Goal: Task Accomplishment & Management: Manage account settings

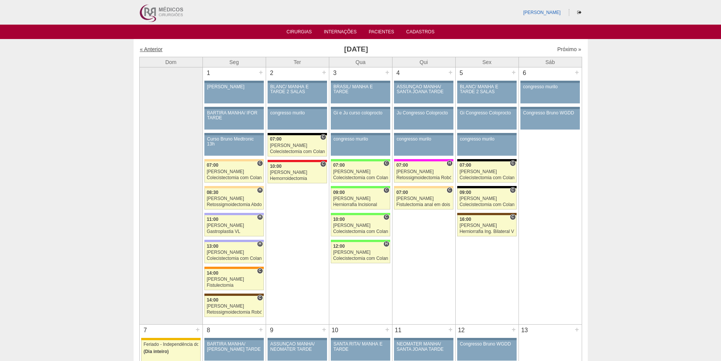
click at [157, 50] on link "« Anterior" at bounding box center [151, 49] width 23 height 6
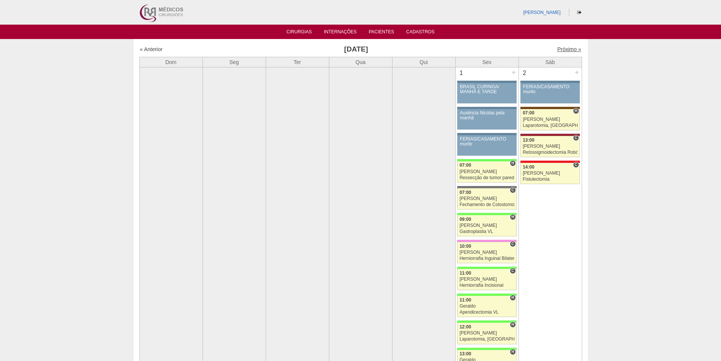
click at [561, 49] on link "Próximo »" at bounding box center [569, 49] width 24 height 6
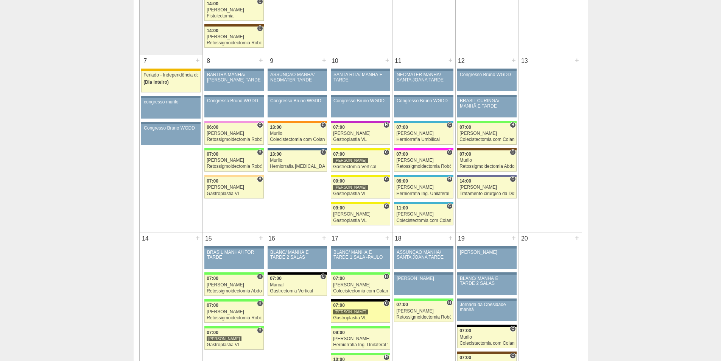
scroll to position [341, 0]
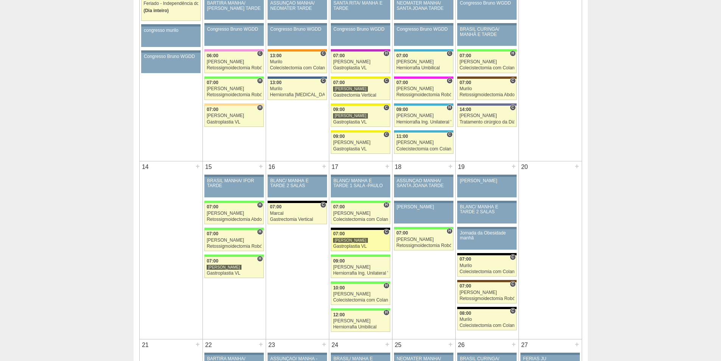
click at [344, 239] on div "[PERSON_NAME]" at bounding box center [350, 240] width 35 height 6
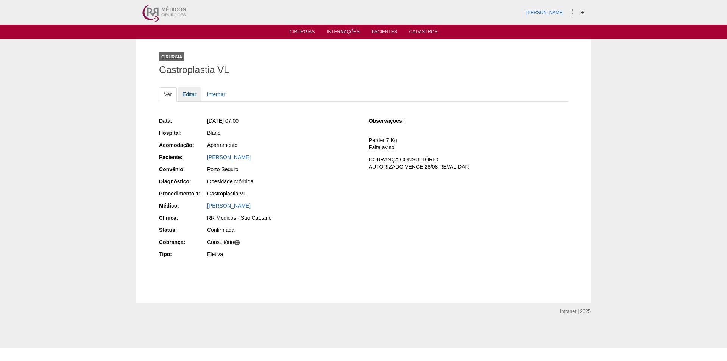
click at [195, 92] on link "Editar" at bounding box center [190, 94] width 24 height 14
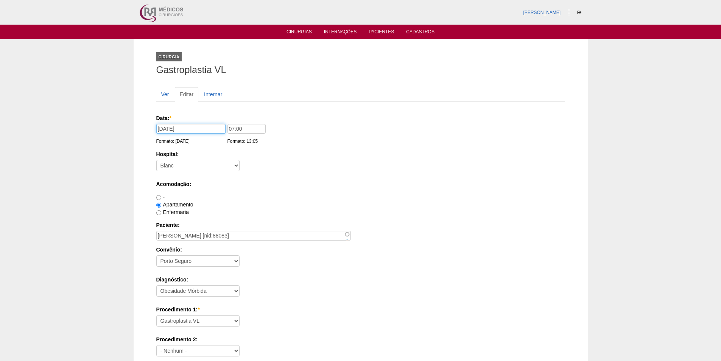
click at [206, 129] on input "17/09/2025" at bounding box center [190, 129] width 69 height 10
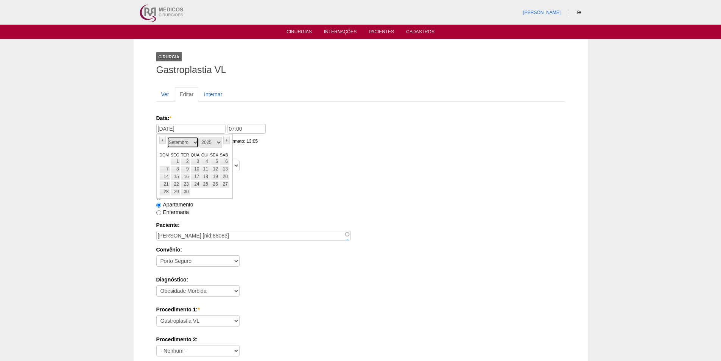
click at [192, 141] on select "Janeiro Fevereiro Março Abril Maio Junho Julho Agosto Setembro Outubro Novembro…" at bounding box center [183, 142] width 32 height 11
click at [195, 192] on link "27" at bounding box center [195, 192] width 11 height 8
type input "27/08/2025"
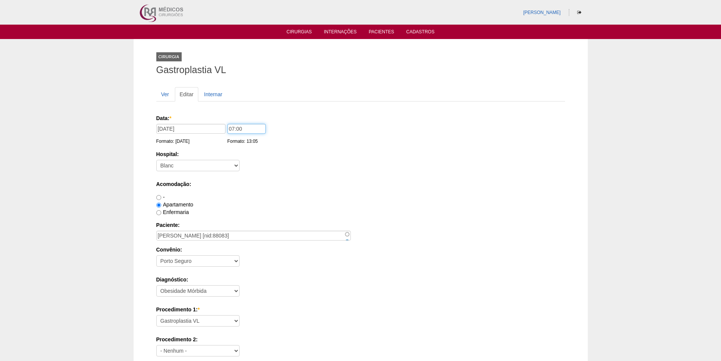
click at [232, 127] on input "07:00" at bounding box center [247, 129] width 38 height 10
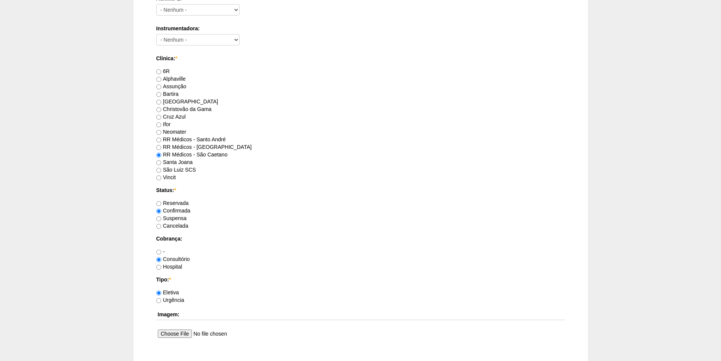
scroll to position [454, 0]
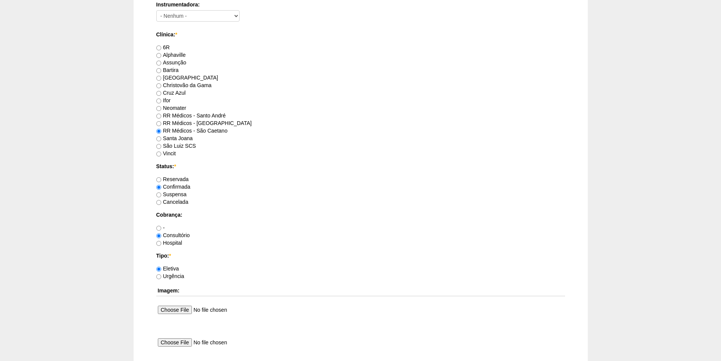
type input "15:00"
click at [158, 180] on input "Reservada" at bounding box center [158, 179] width 5 height 5
radio input "true"
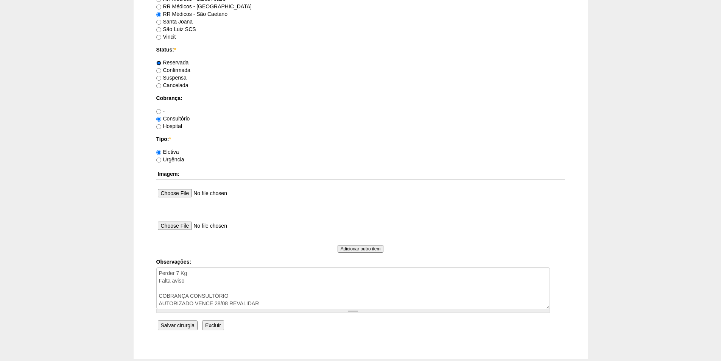
scroll to position [606, 0]
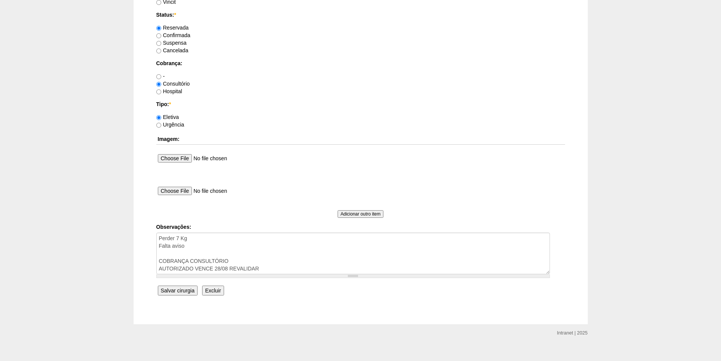
click at [178, 288] on input "Salvar cirurgia" at bounding box center [178, 290] width 40 height 10
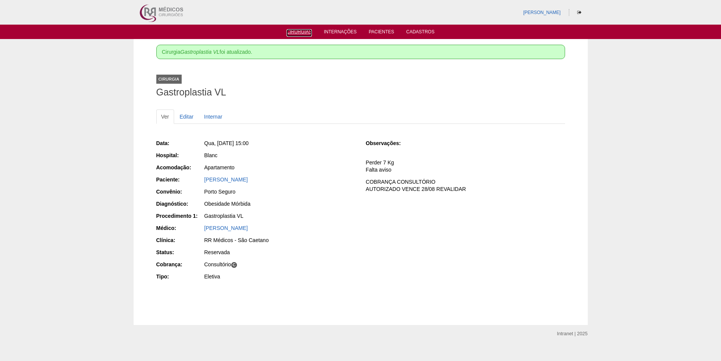
drag, startPoint x: 296, startPoint y: 30, endPoint x: 305, endPoint y: 57, distance: 28.4
click at [296, 30] on link "Cirurgias" at bounding box center [299, 33] width 25 height 8
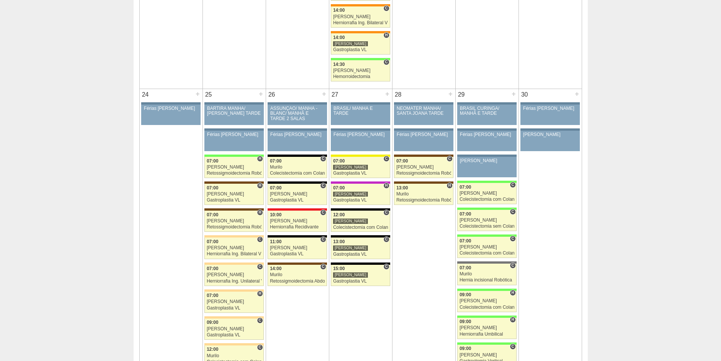
scroll to position [1590, 0]
drag, startPoint x: 633, startPoint y: 340, endPoint x: 471, endPoint y: 212, distance: 206.5
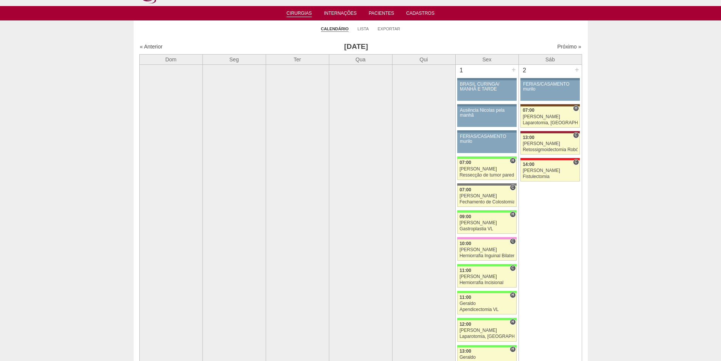
scroll to position [0, 0]
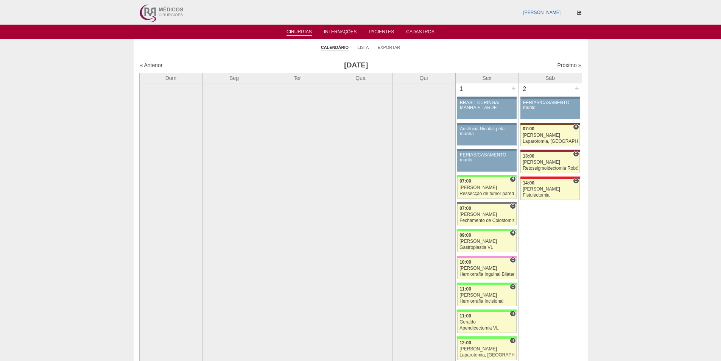
click at [577, 12] on icon at bounding box center [579, 12] width 4 height 5
